Goal: Information Seeking & Learning: Learn about a topic

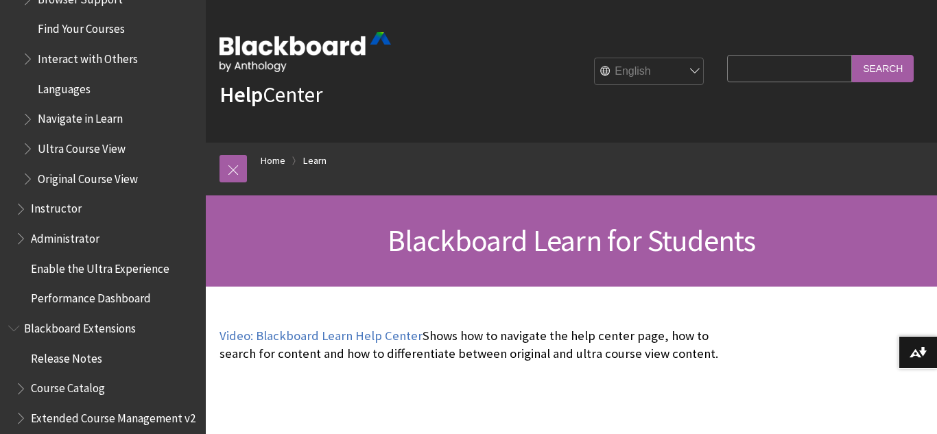
scroll to position [1476, 0]
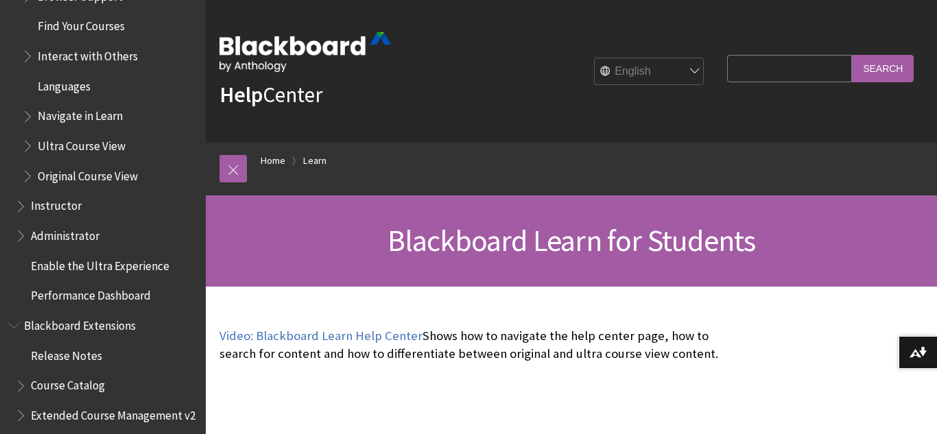
click at [43, 199] on span "Instructor" at bounding box center [56, 204] width 51 height 19
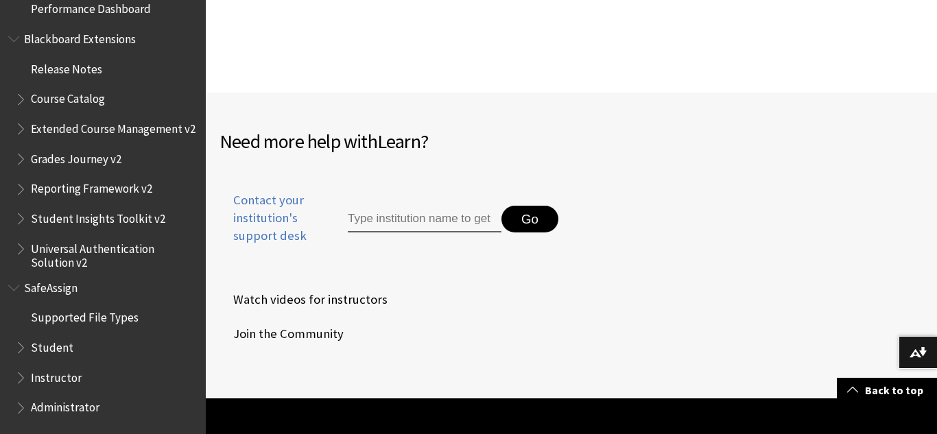
scroll to position [1773, 0]
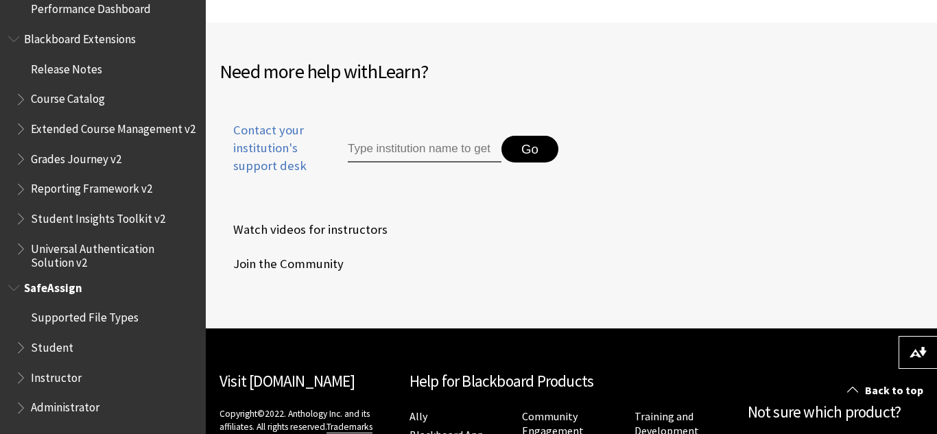
click at [66, 368] on span "Instructor" at bounding box center [56, 375] width 51 height 19
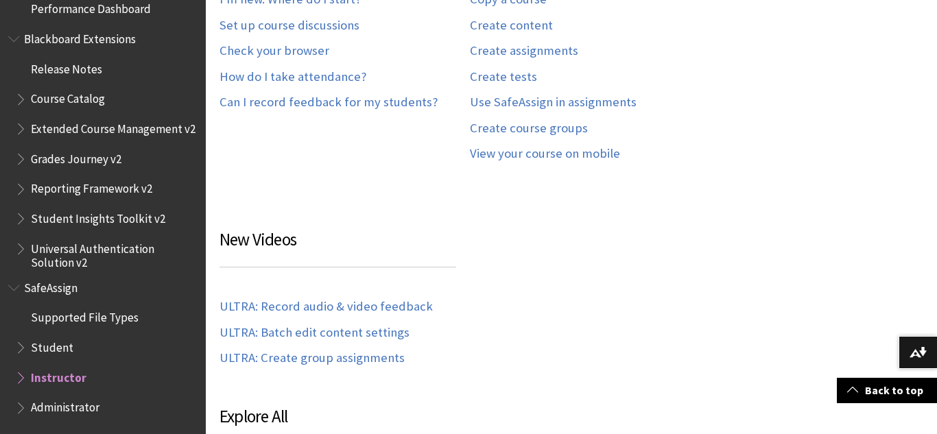
scroll to position [488, 0]
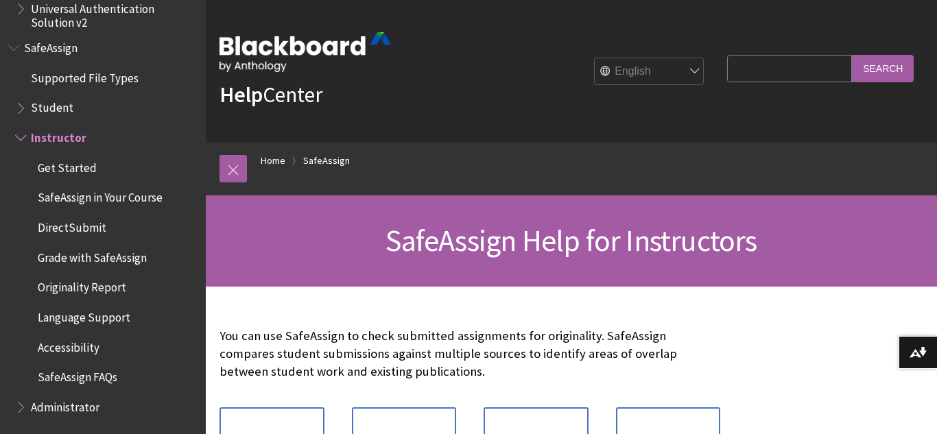
scroll to position [1, 0]
